Goal: Task Accomplishment & Management: Use online tool/utility

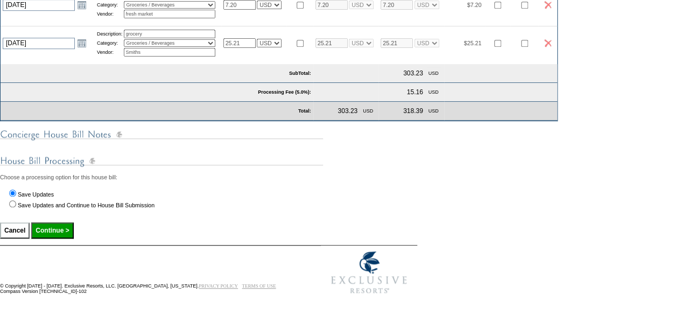
scroll to position [400, 0]
click at [55, 232] on input "Continue >" at bounding box center [52, 230] width 42 height 16
type input "Processing..."
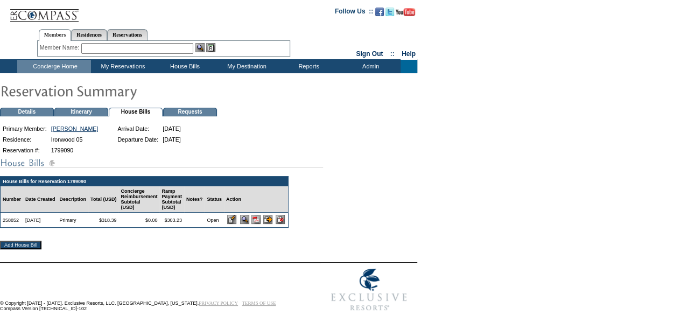
click at [260, 224] on img at bounding box center [255, 219] width 9 height 9
click at [530, 18] on form "Follow Us ::" at bounding box center [340, 158] width 681 height 316
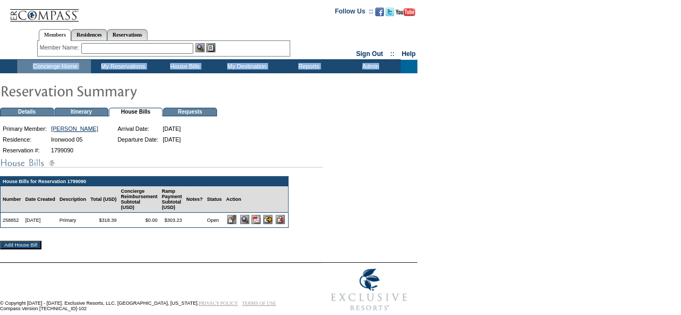
drag, startPoint x: 526, startPoint y: 17, endPoint x: 628, endPoint y: 73, distance: 116.1
click at [628, 73] on form "Follow Us ::" at bounding box center [340, 158] width 681 height 316
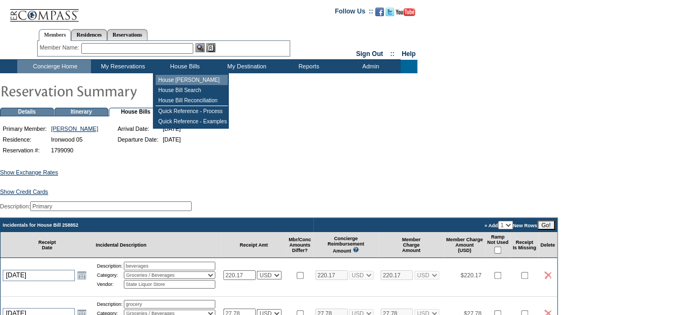
click at [191, 80] on td "House [PERSON_NAME]" at bounding box center [192, 80] width 72 height 10
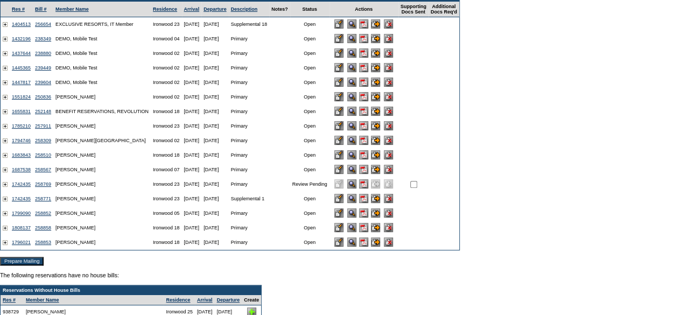
scroll to position [54, 0]
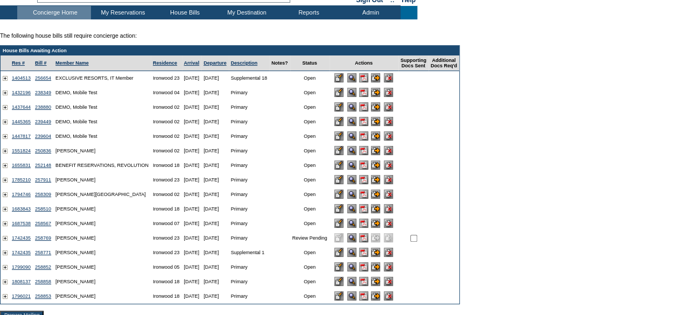
click at [343, 181] on input "image" at bounding box center [338, 179] width 9 height 9
